Goal: Task Accomplishment & Management: Complete application form

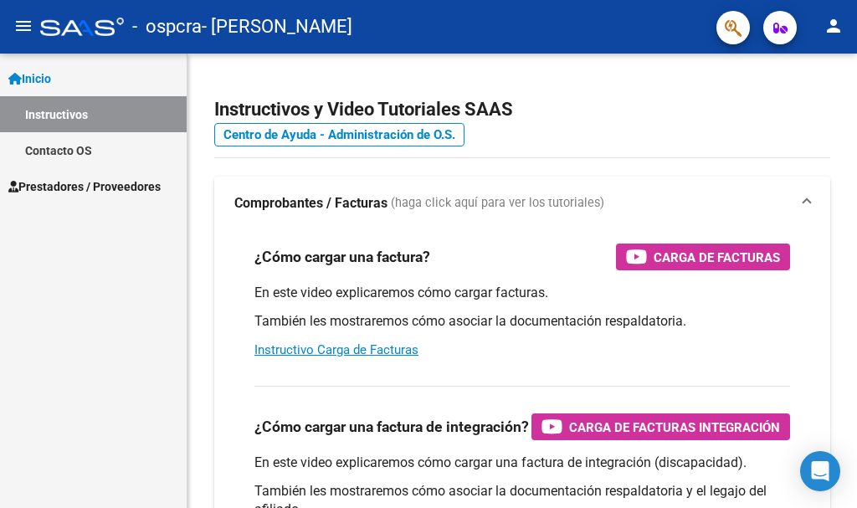
click at [97, 181] on span "Prestadores / Proveedores" at bounding box center [84, 187] width 152 height 18
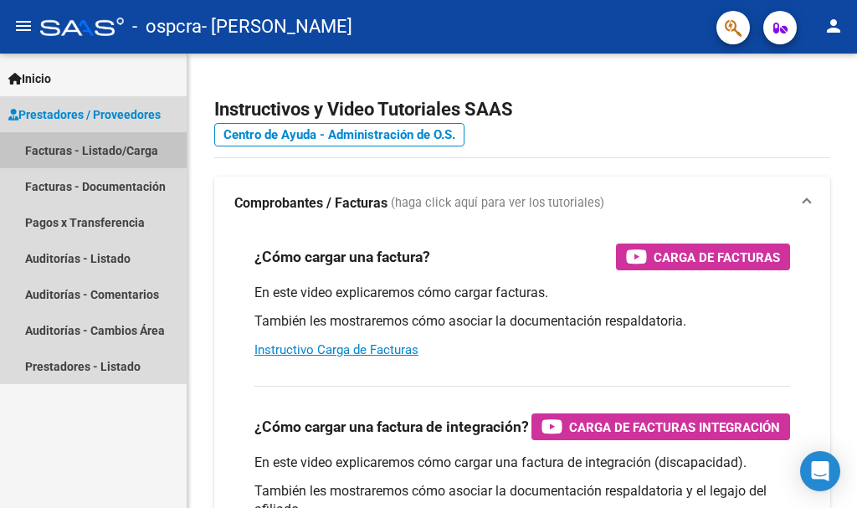
click at [123, 152] on link "Facturas - Listado/Carga" at bounding box center [93, 150] width 187 height 36
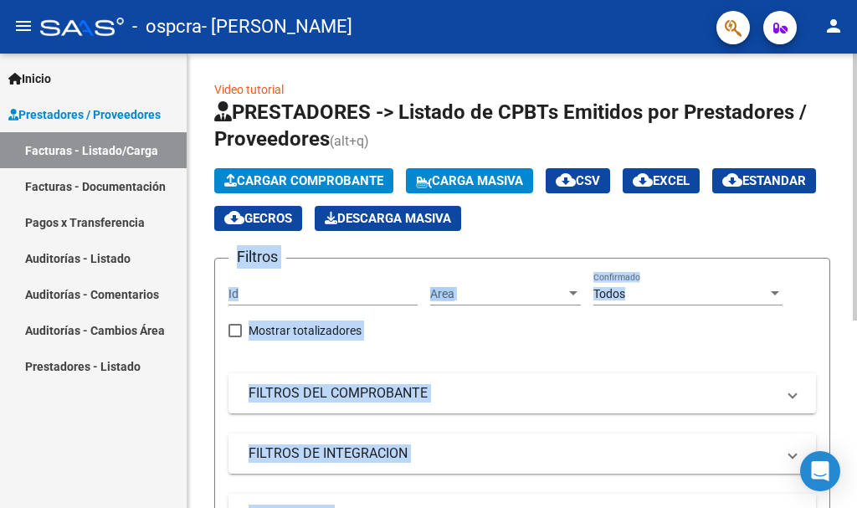
drag, startPoint x: 852, startPoint y: 229, endPoint x: 857, endPoint y: 390, distance: 160.9
click at [857, 390] on div "Video tutorial PRESTADORES -> Listado de CPBTs Emitidos por Prestadores / Prove…" at bounding box center [525, 433] width 674 height 759
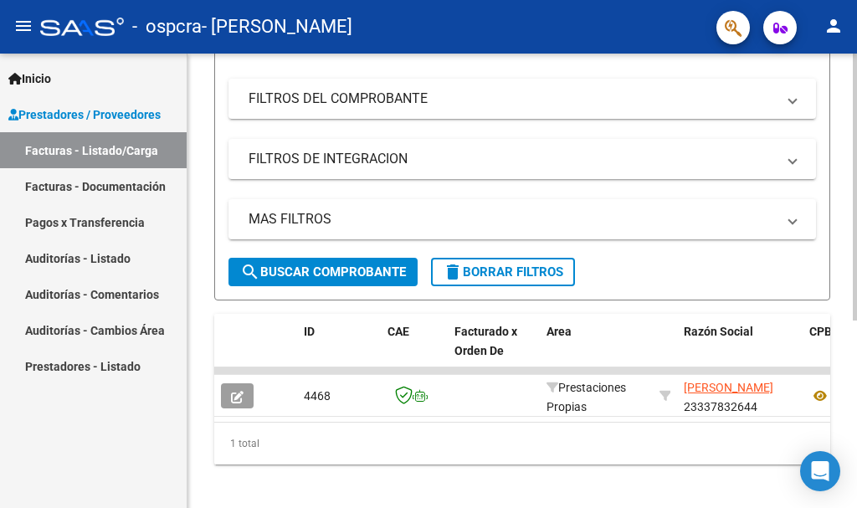
scroll to position [318, 0]
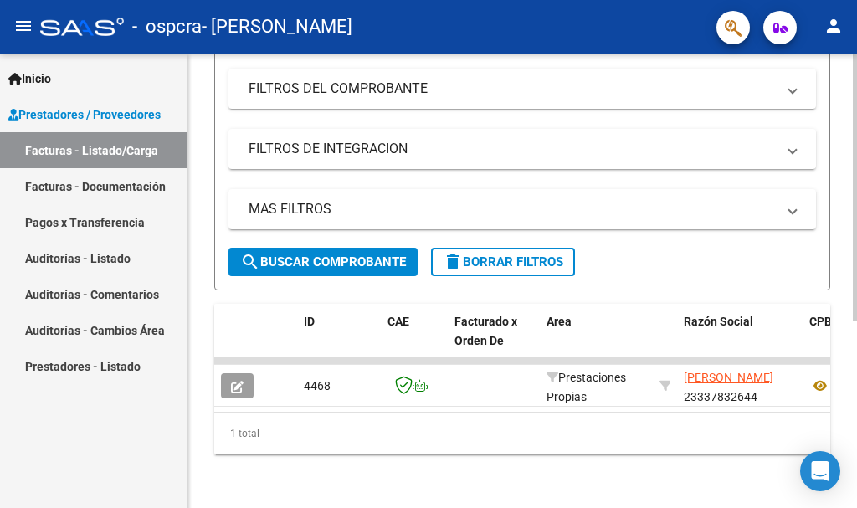
click at [857, 507] on html "menu - ospcra - [PERSON_NAME] person Inicio Instructivos Contacto OS Prestadore…" at bounding box center [428, 254] width 857 height 508
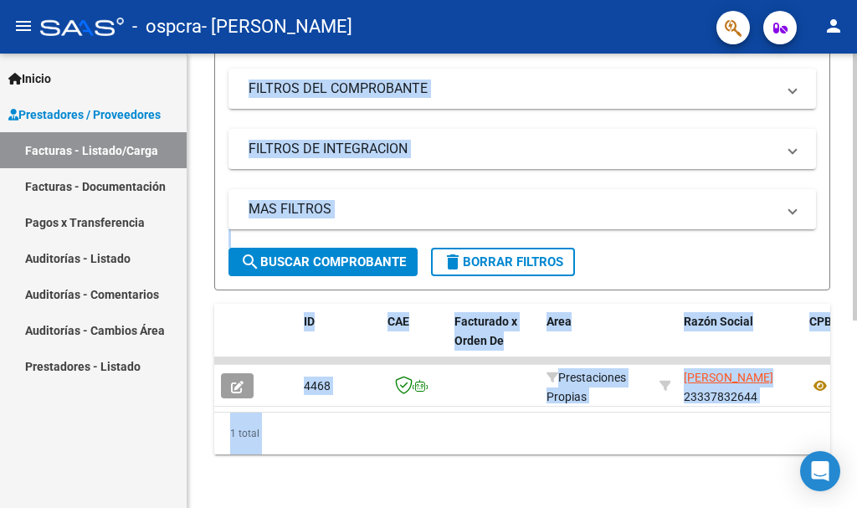
click at [499, 491] on div "Video tutorial PRESTADORES -> Listado de CPBTs Emitidos por Prestadores / Prove…" at bounding box center [523, 128] width 670 height 759
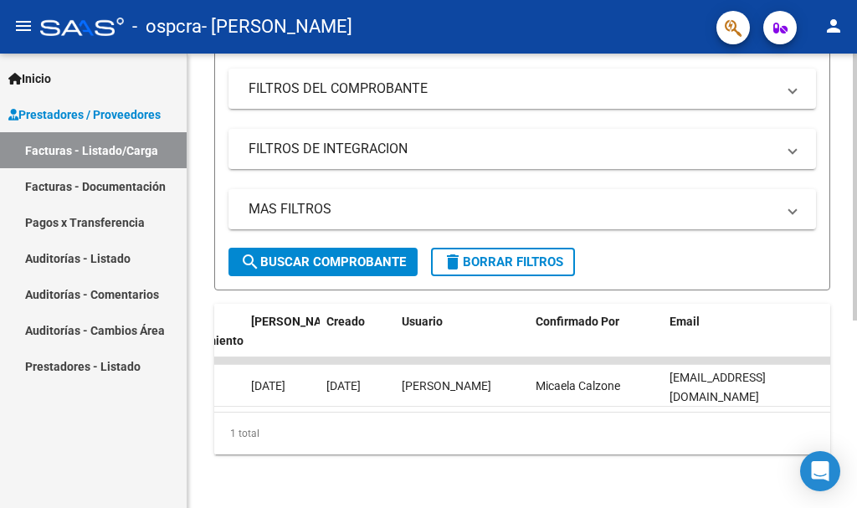
scroll to position [0, 0]
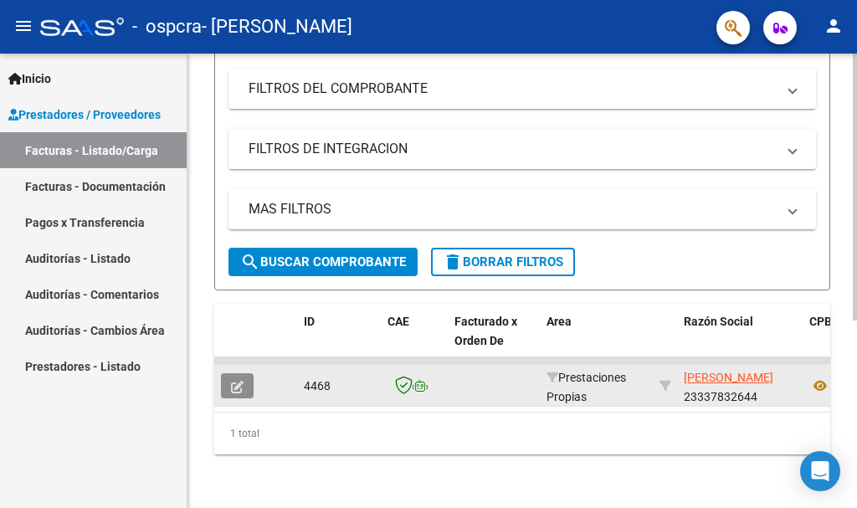
click at [248, 373] on button "button" at bounding box center [237, 385] width 33 height 25
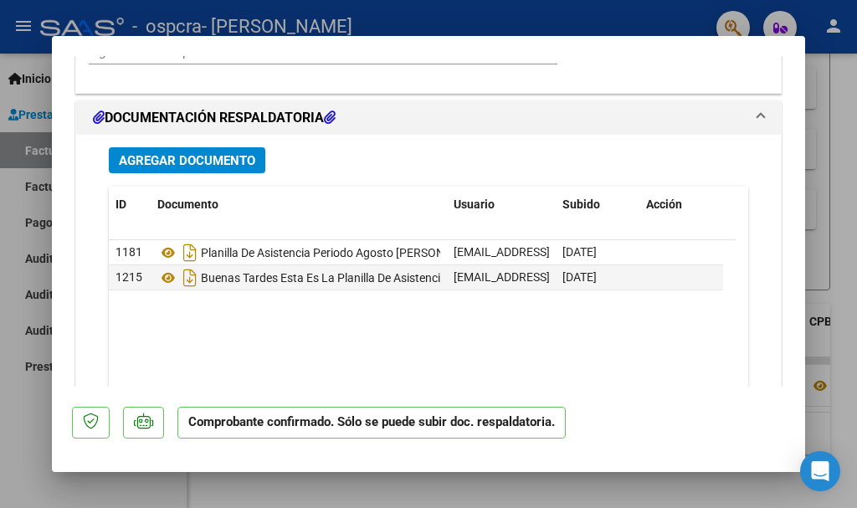
scroll to position [1241, 0]
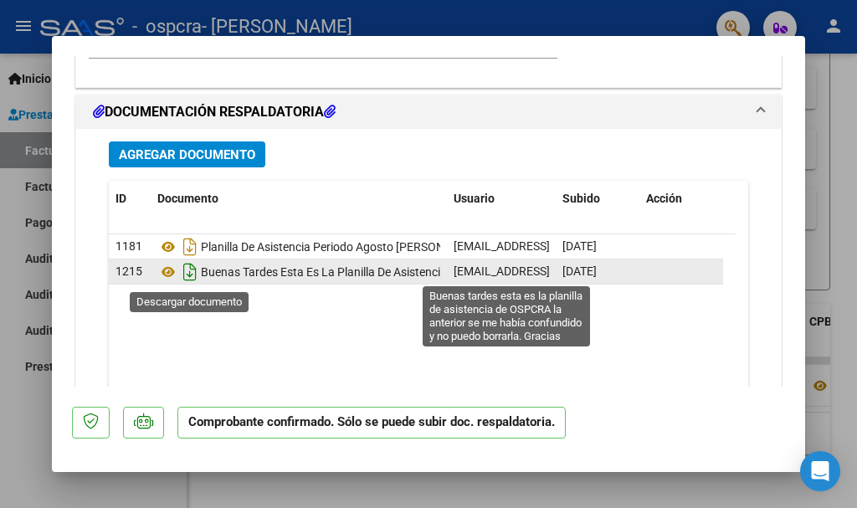
click at [183, 276] on icon "Descargar documento" at bounding box center [190, 272] width 22 height 27
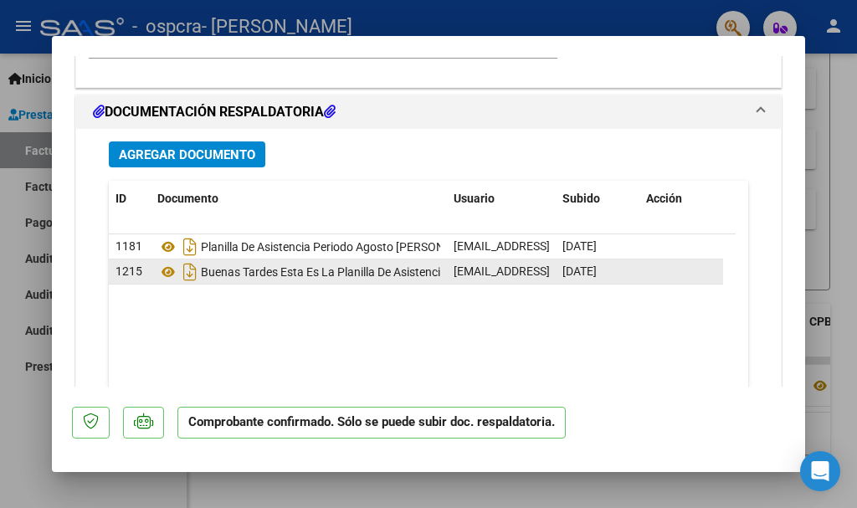
click at [857, 230] on div at bounding box center [428, 254] width 857 height 508
type input "$ 0,00"
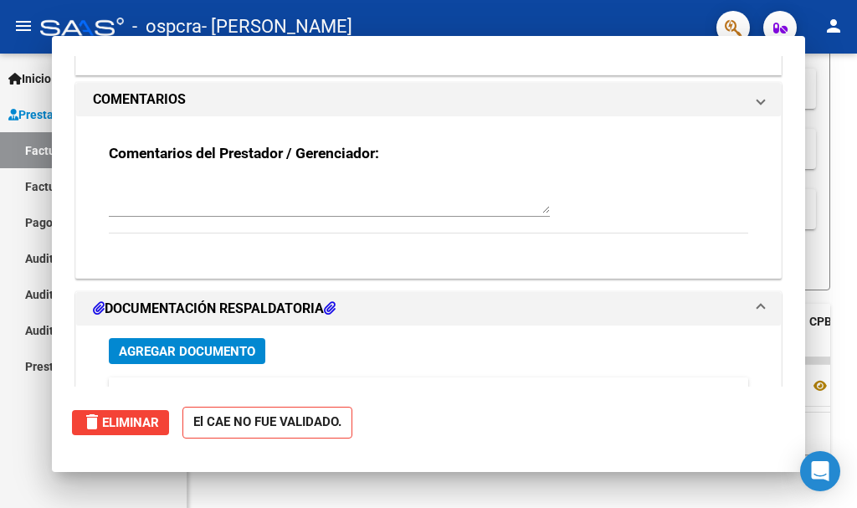
scroll to position [0, 0]
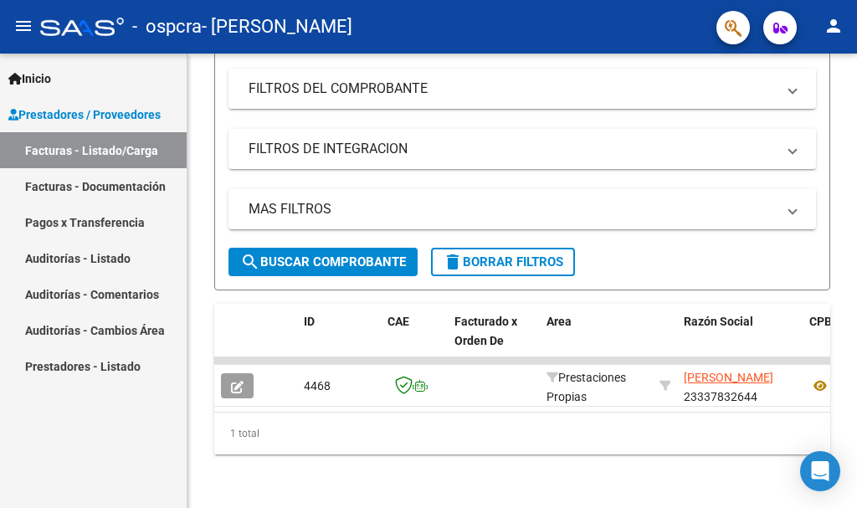
click at [851, 4] on mat-toolbar "menu - ospcra - [PERSON_NAME] person" at bounding box center [428, 27] width 857 height 54
click at [828, 9] on mat-toolbar "menu - ospcra - [PERSON_NAME] person" at bounding box center [428, 27] width 857 height 54
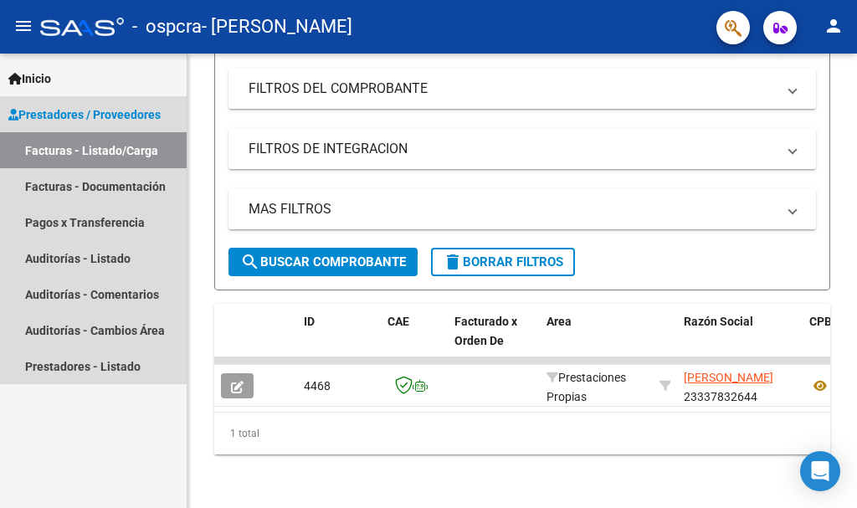
click at [104, 113] on span "Prestadores / Proveedores" at bounding box center [84, 115] width 152 height 18
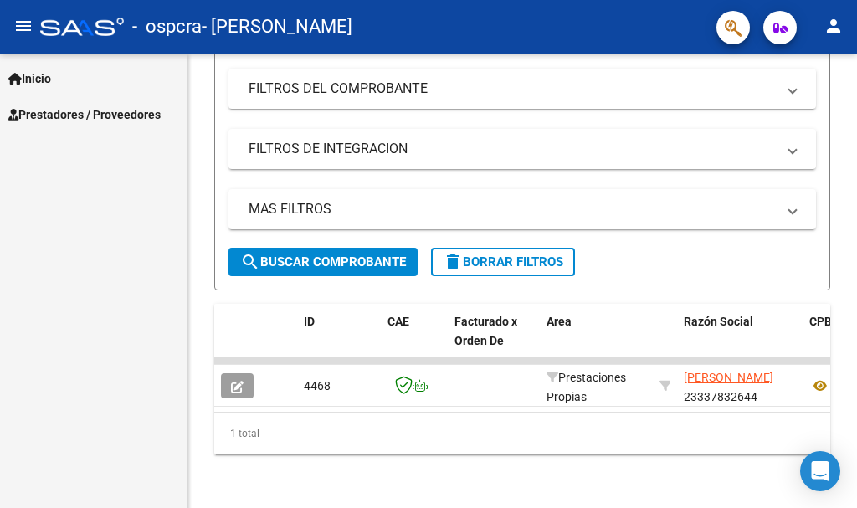
click at [104, 113] on span "Prestadores / Proveedores" at bounding box center [84, 115] width 152 height 18
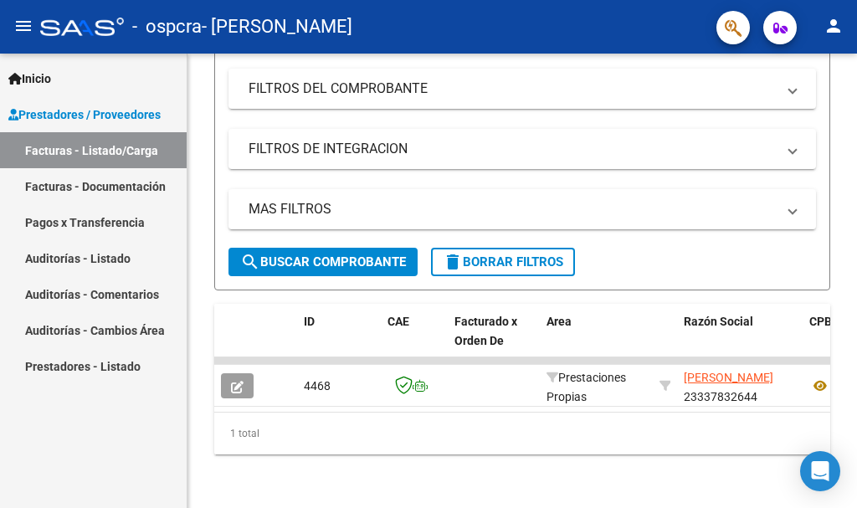
click at [49, 80] on span "Inicio" at bounding box center [29, 79] width 43 height 18
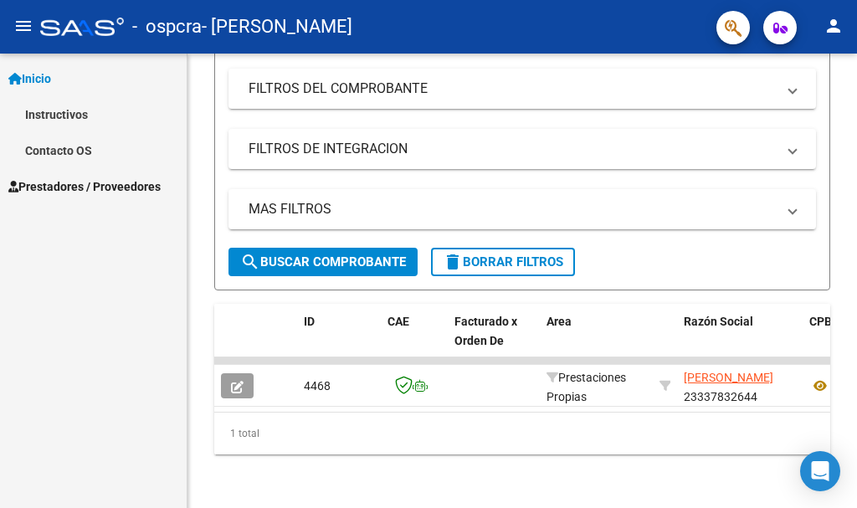
click at [30, 26] on mat-icon "menu" at bounding box center [23, 26] width 20 height 20
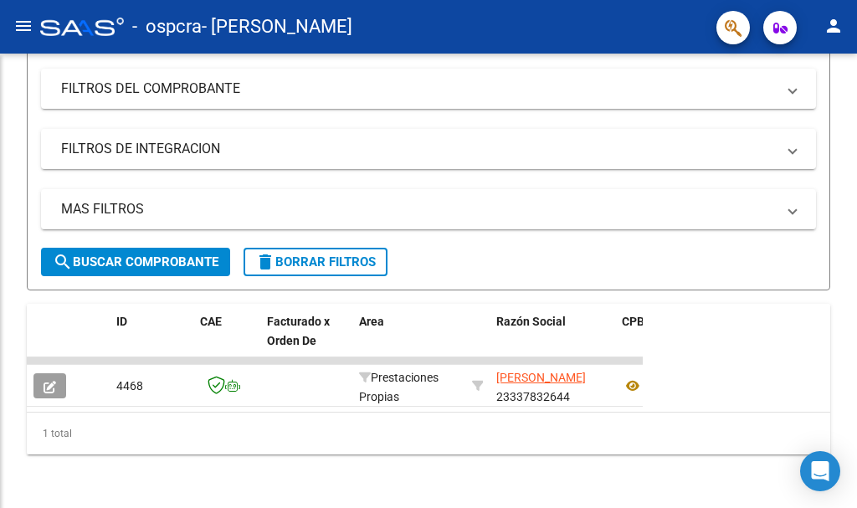
scroll to position [258, 0]
click at [30, 26] on mat-icon "menu" at bounding box center [23, 26] width 20 height 20
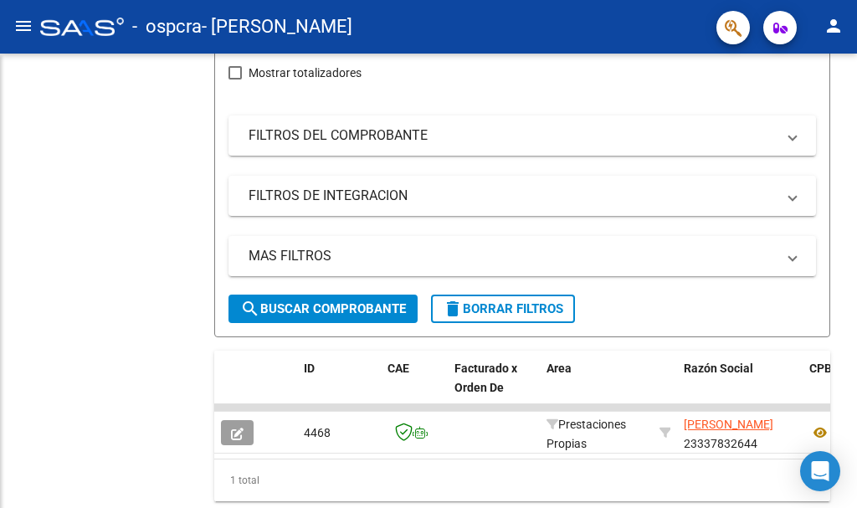
scroll to position [318, 0]
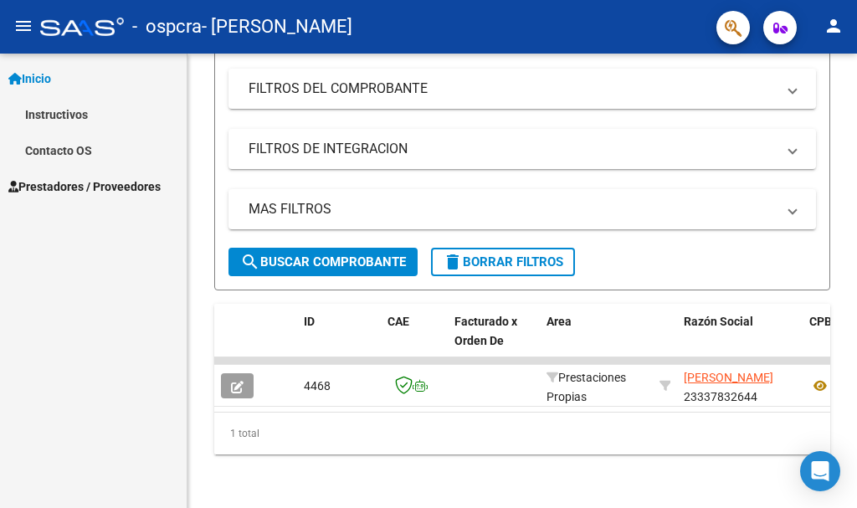
click at [71, 111] on link "Instructivos" at bounding box center [93, 114] width 187 height 36
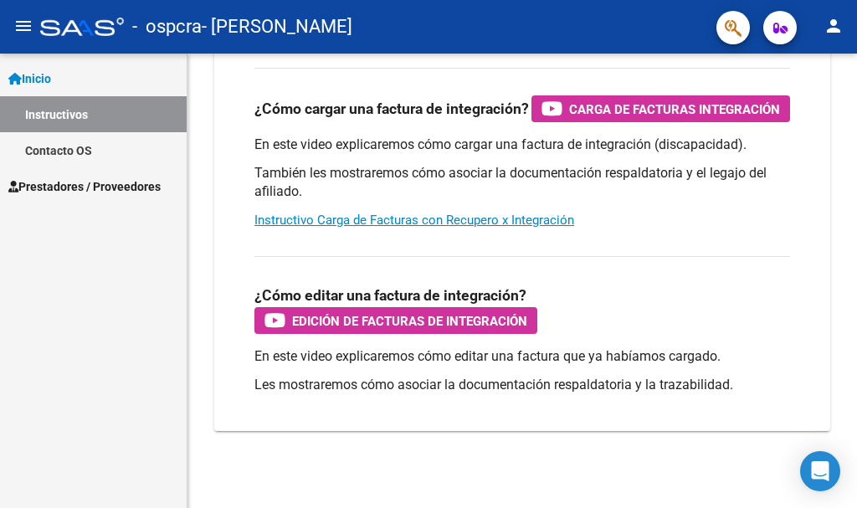
click at [104, 193] on span "Prestadores / Proveedores" at bounding box center [84, 187] width 152 height 18
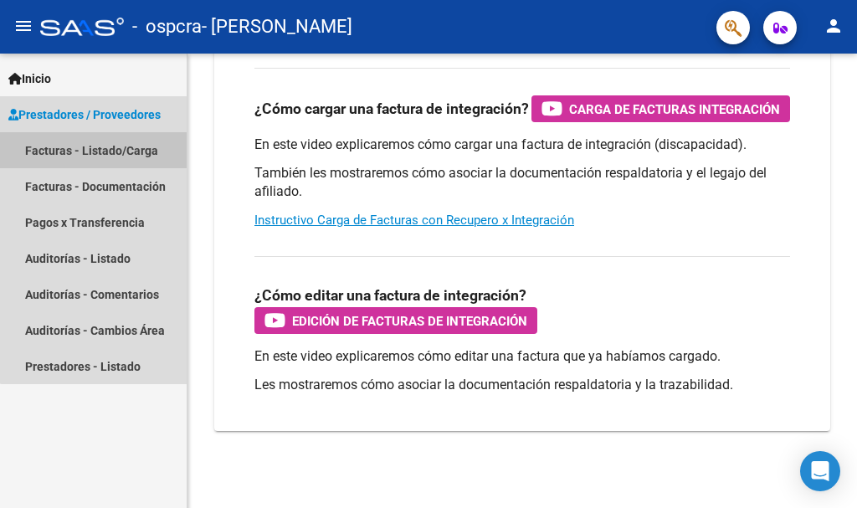
click at [126, 145] on link "Facturas - Listado/Carga" at bounding box center [93, 150] width 187 height 36
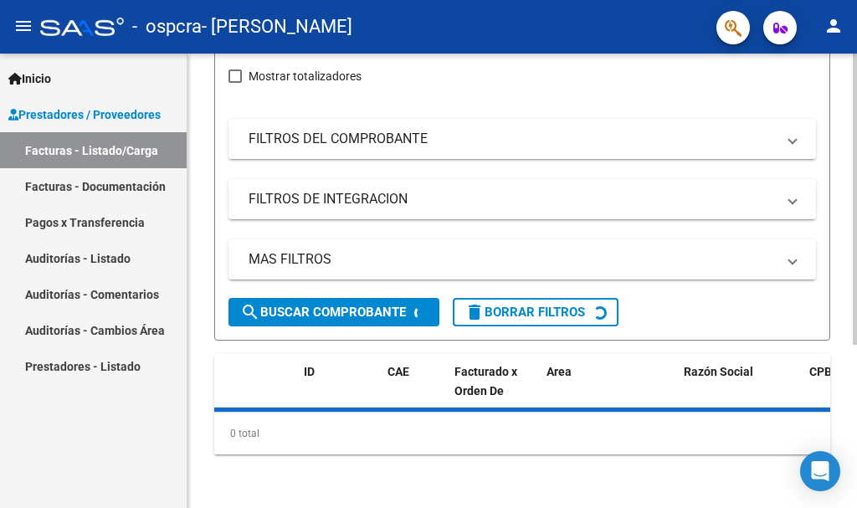
scroll to position [318, 0]
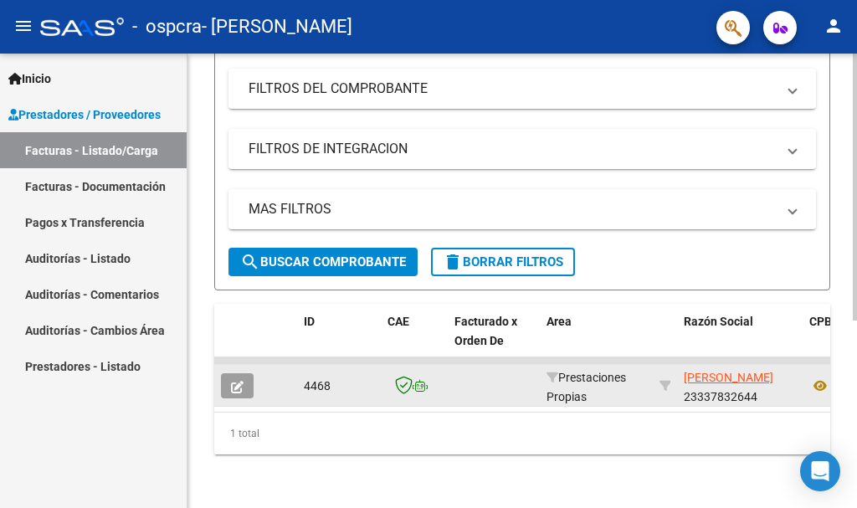
click at [235, 383] on button "button" at bounding box center [237, 385] width 33 height 25
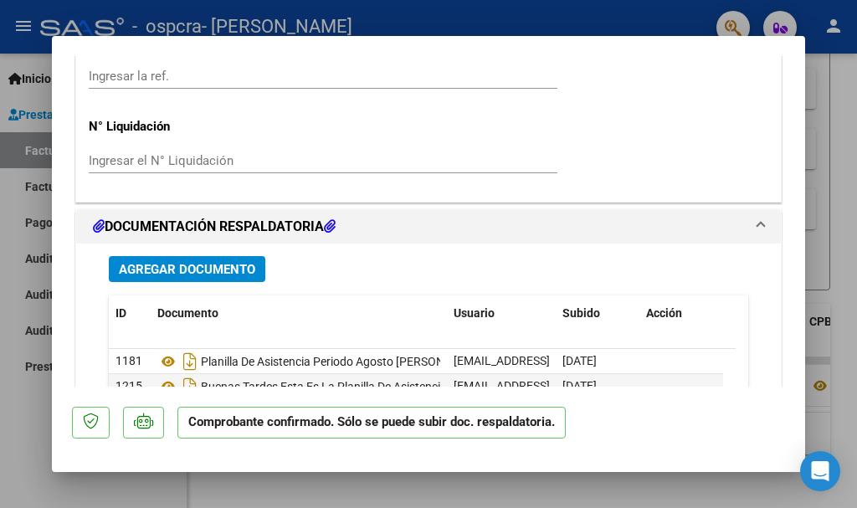
scroll to position [1183, 0]
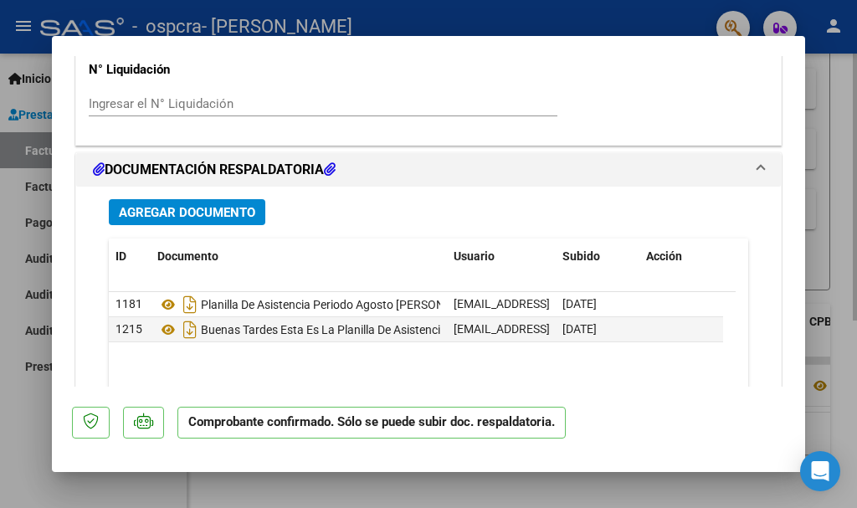
click at [841, 116] on div at bounding box center [428, 254] width 857 height 508
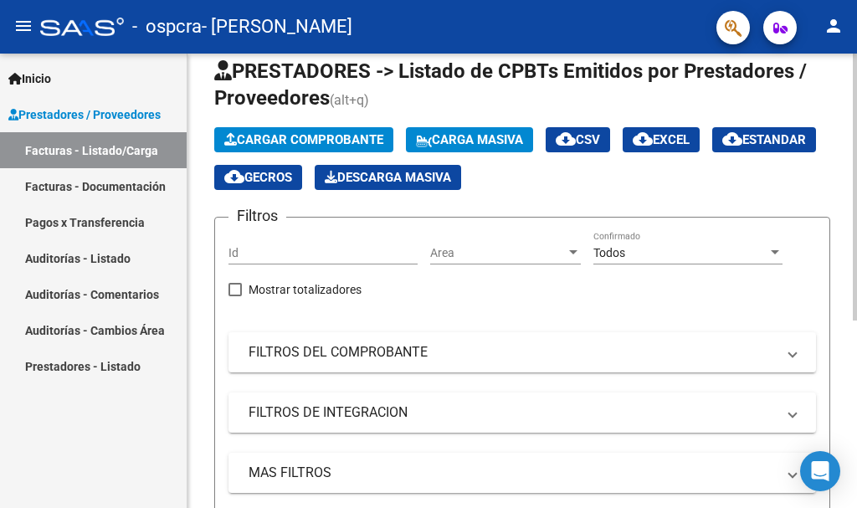
scroll to position [0, 0]
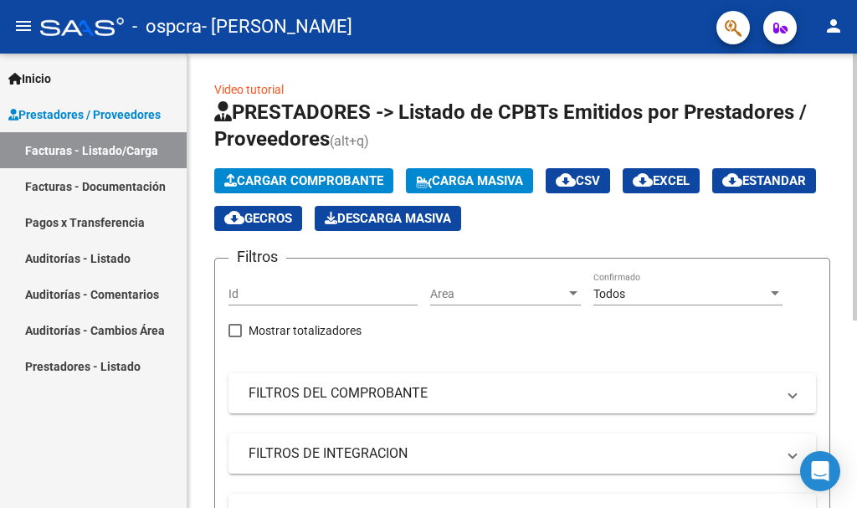
click at [857, 61] on div at bounding box center [855, 187] width 4 height 267
click at [317, 178] on span "Cargar Comprobante" at bounding box center [303, 180] width 159 height 15
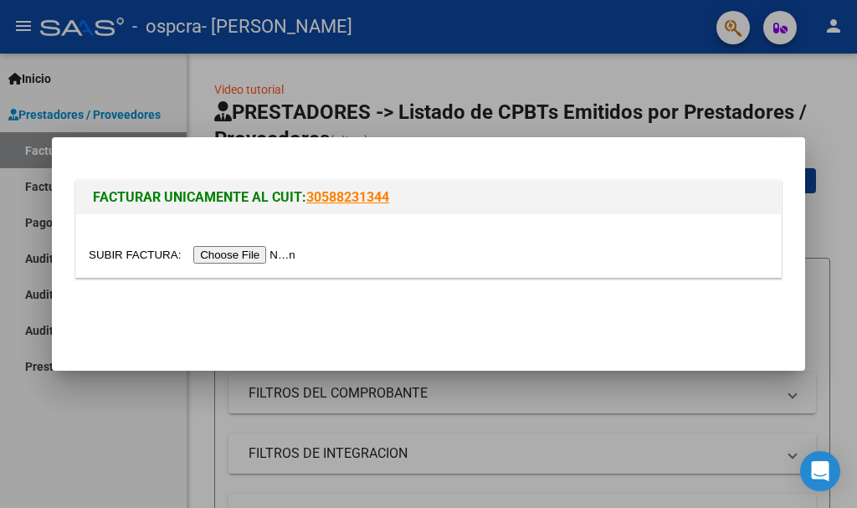
click at [285, 256] on input "file" at bounding box center [195, 255] width 212 height 18
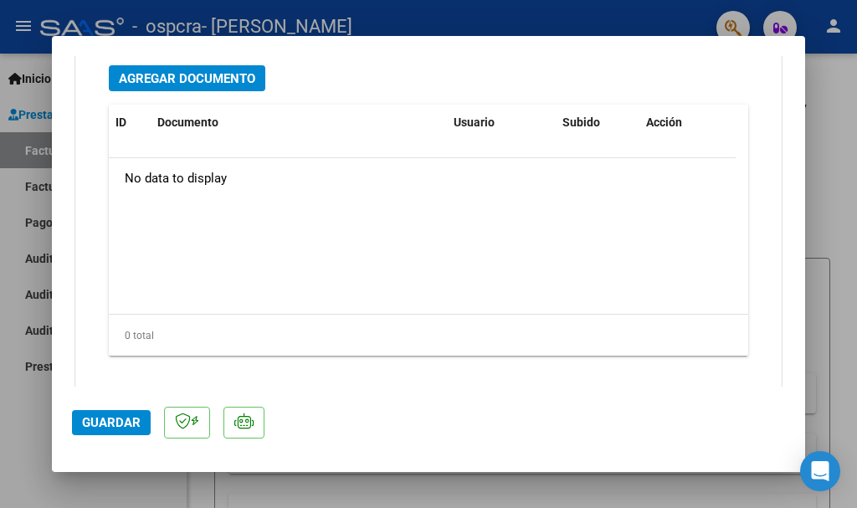
scroll to position [1343, 0]
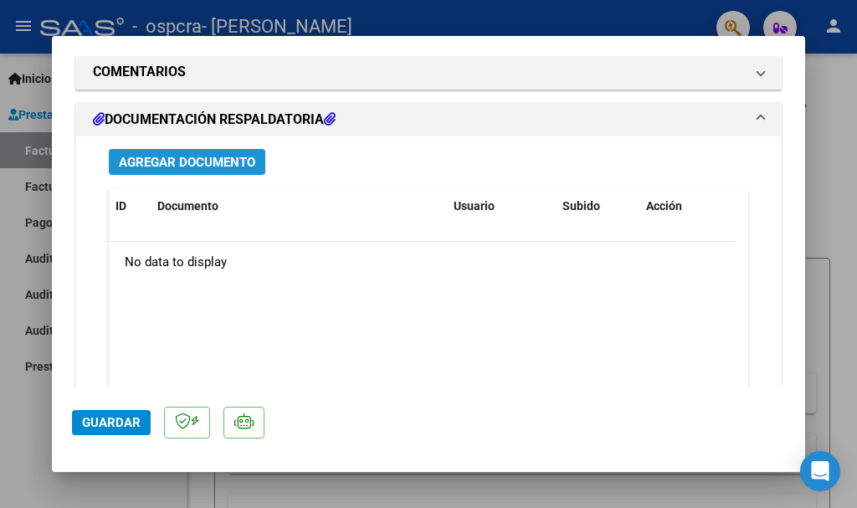
click at [221, 162] on span "Agregar Documento" at bounding box center [187, 162] width 136 height 15
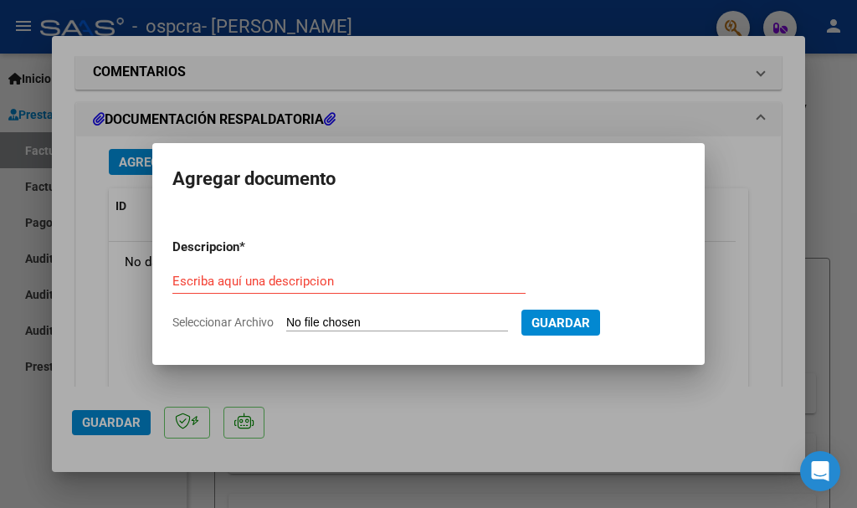
click at [337, 321] on input "Seleccionar Archivo" at bounding box center [397, 324] width 222 height 16
type input "C:\fakepath\Documento 61025 (4).pdf"
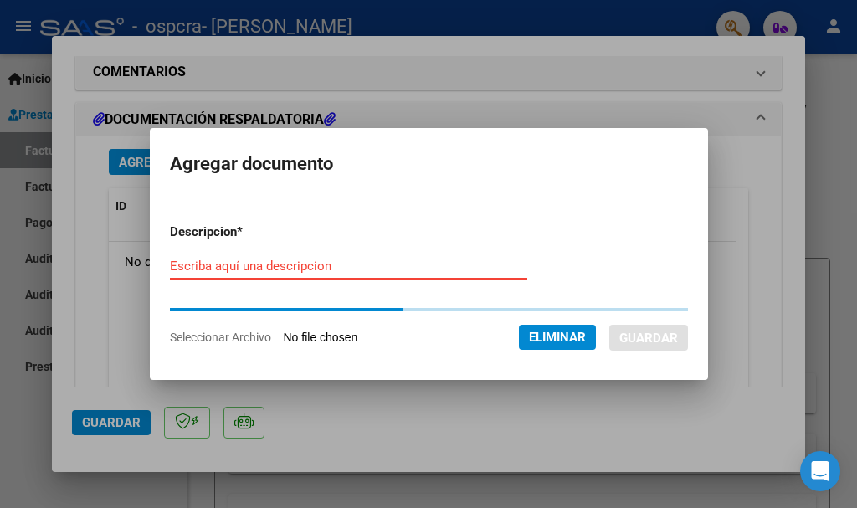
click at [272, 269] on input "Escriba aquí una descripcion" at bounding box center [349, 266] width 358 height 15
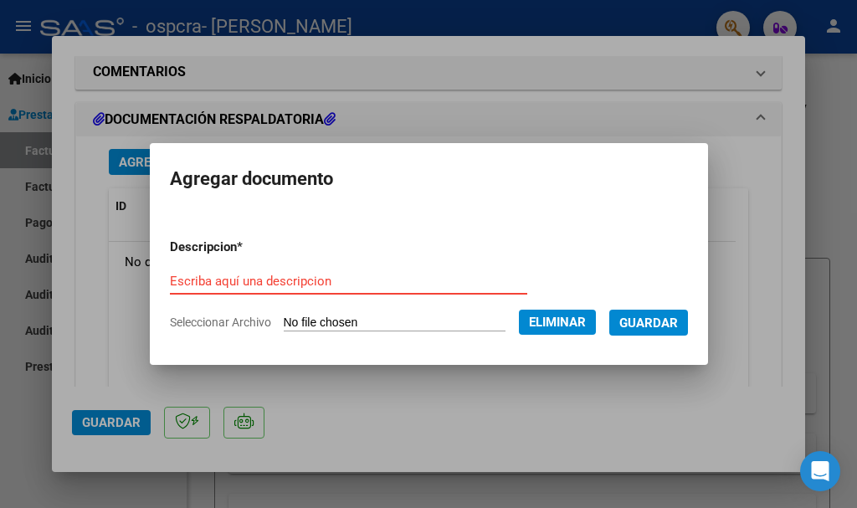
type input "p"
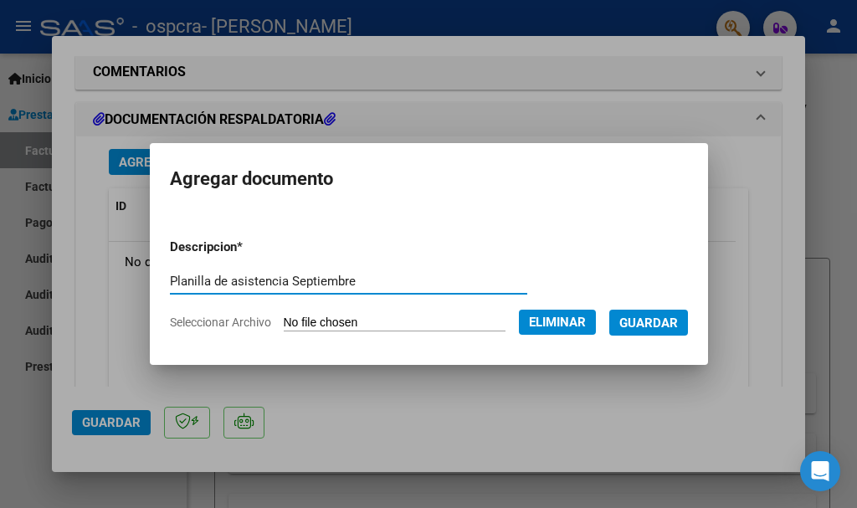
type input "Planilla de asistencia Septiembre"
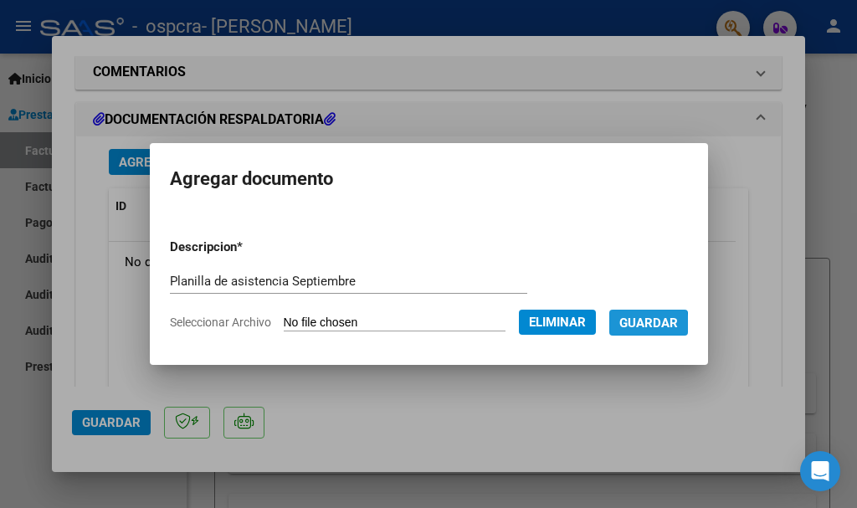
click at [646, 327] on span "Guardar" at bounding box center [649, 323] width 59 height 15
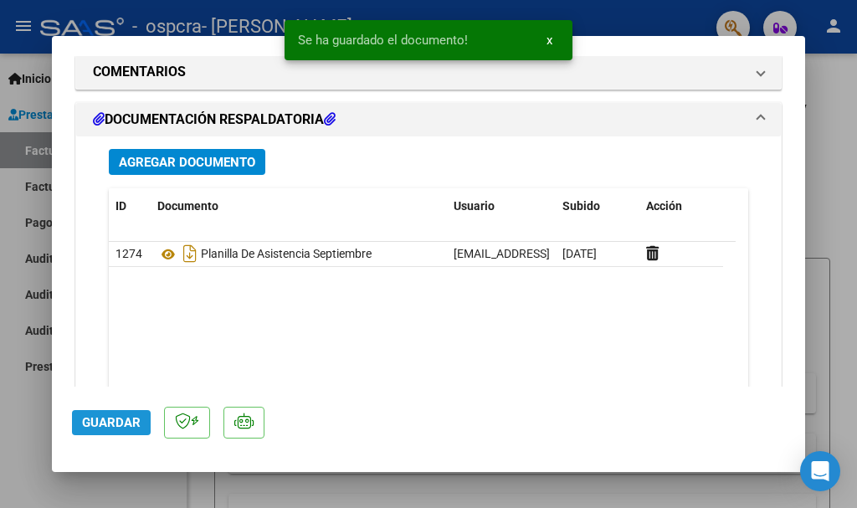
click at [136, 421] on span "Guardar" at bounding box center [111, 422] width 59 height 15
click at [116, 416] on span "Guardar" at bounding box center [111, 422] width 59 height 15
